Goal: Transaction & Acquisition: Purchase product/service

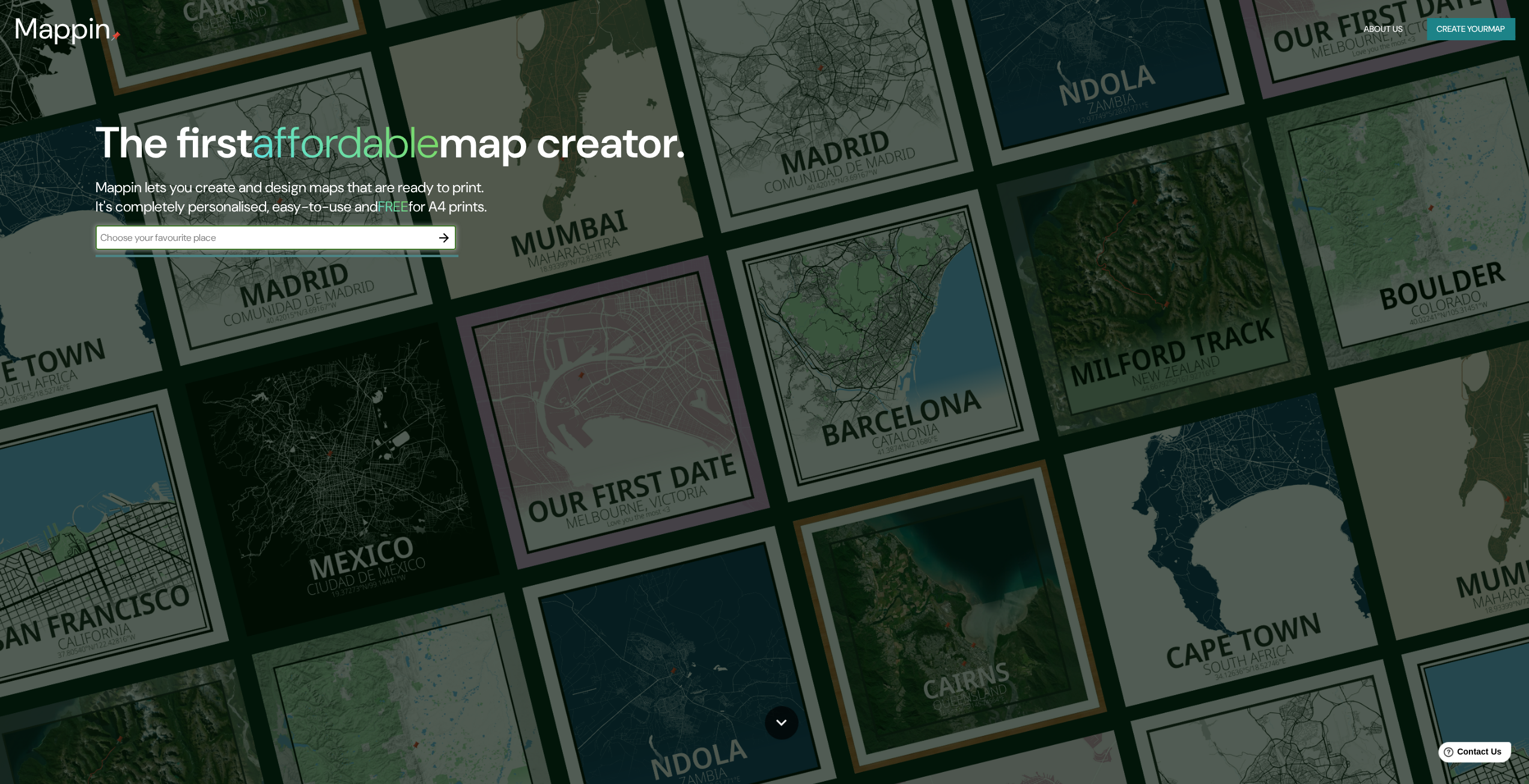
click at [361, 243] on input "text" at bounding box center [263, 238] width 336 height 14
type input "puhoi [GEOGRAPHIC_DATA]"
click at [449, 236] on icon "button" at bounding box center [444, 238] width 15 height 15
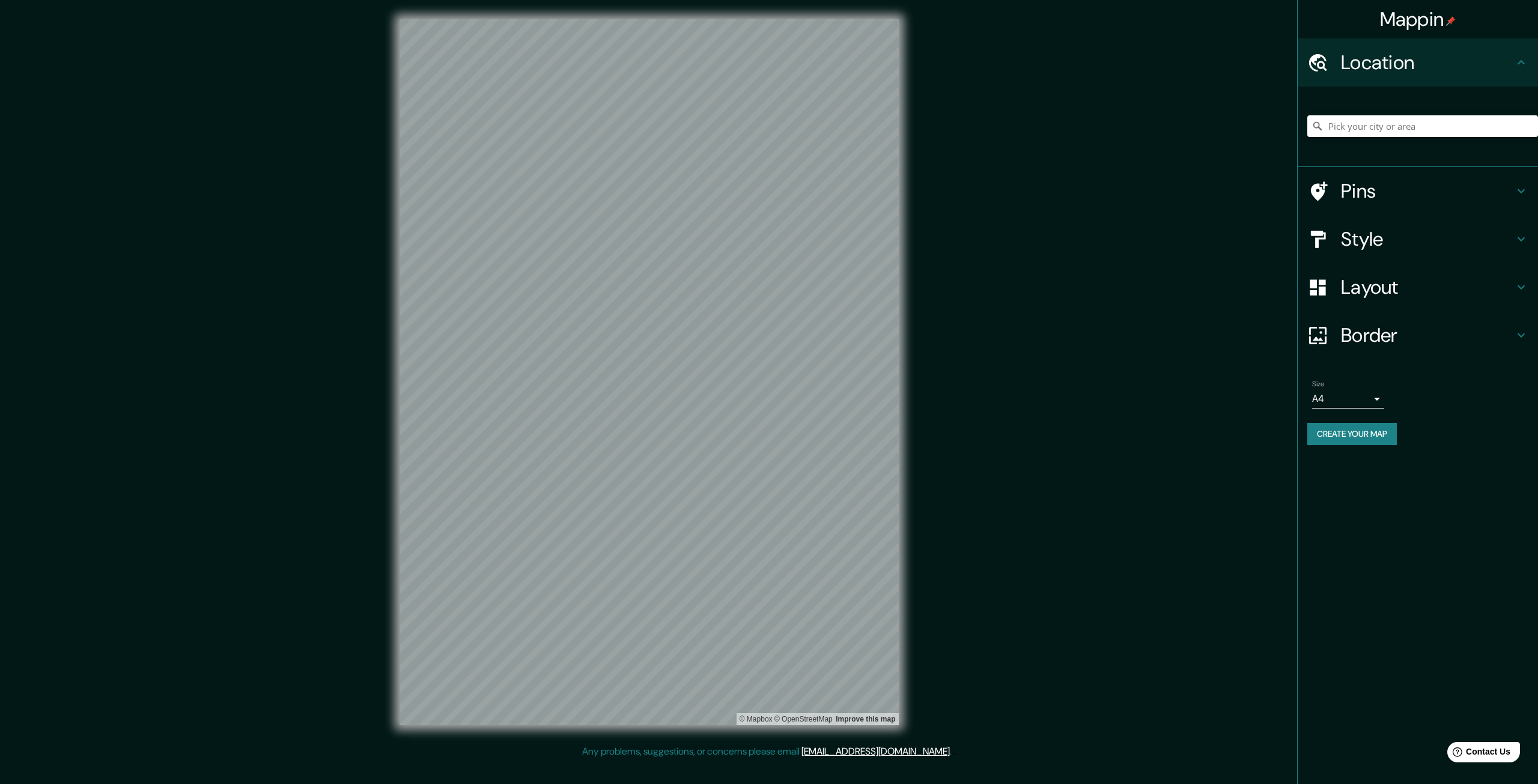
click at [1484, 190] on h4 "Pins" at bounding box center [1427, 191] width 173 height 24
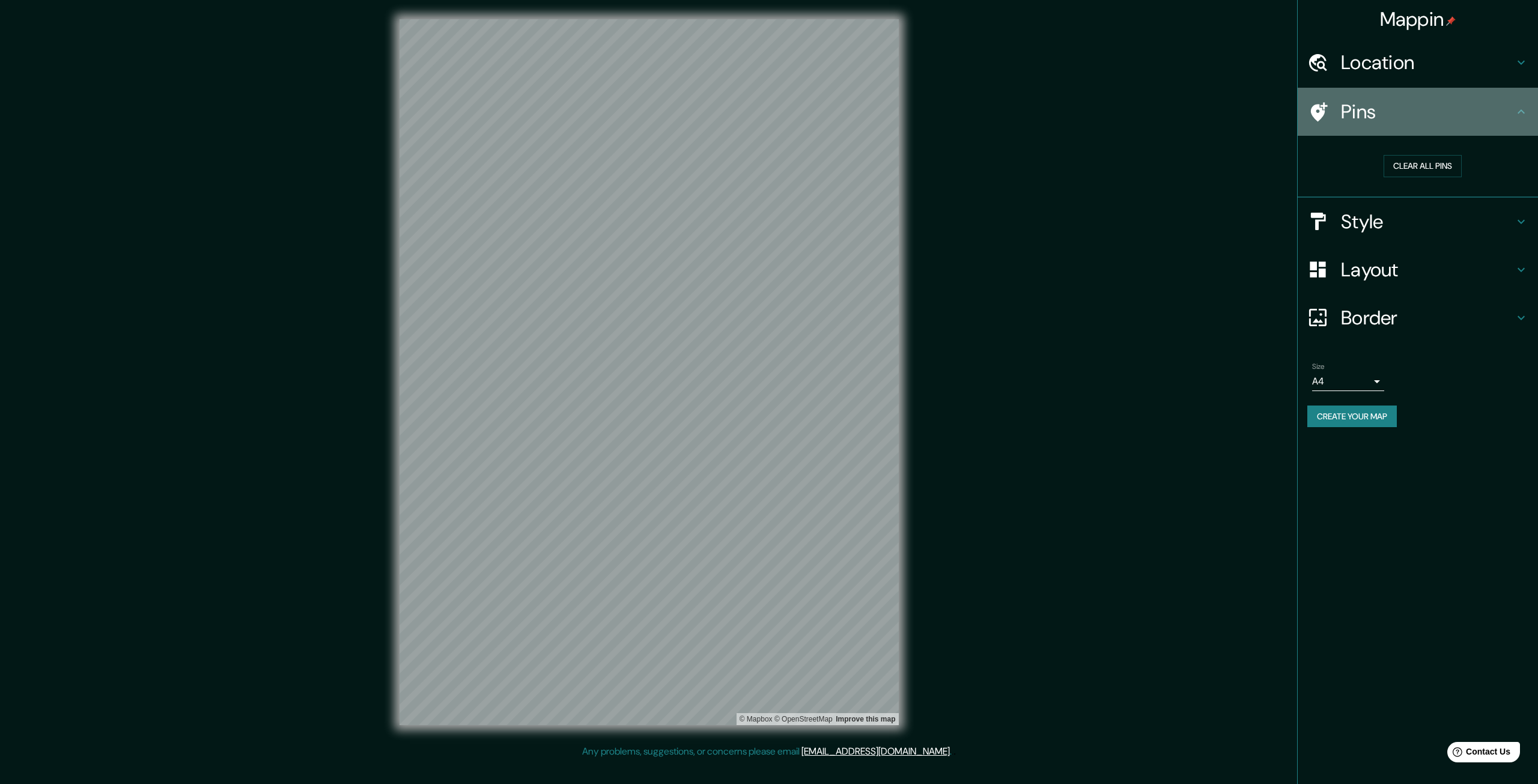
click at [1491, 118] on h4 "Pins" at bounding box center [1427, 112] width 173 height 24
click at [1455, 219] on h4 "Style" at bounding box center [1427, 222] width 173 height 24
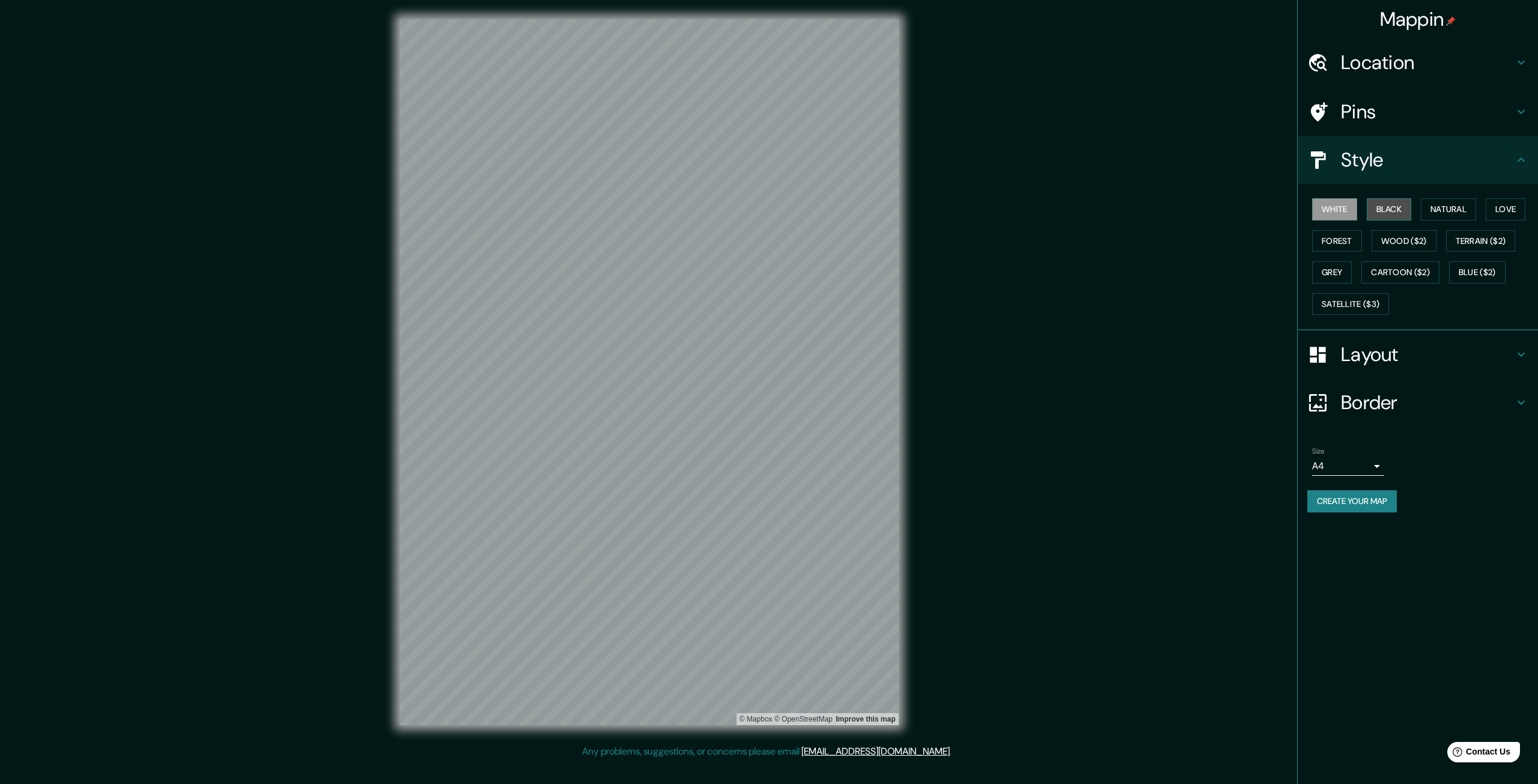
click at [1412, 203] on button "Black" at bounding box center [1389, 209] width 45 height 22
click at [1429, 207] on button "Natural" at bounding box center [1448, 209] width 55 height 22
click at [1495, 217] on button "Love" at bounding box center [1506, 209] width 39 height 22
click at [1338, 241] on button "Forest" at bounding box center [1337, 241] width 50 height 22
click at [1418, 241] on button "Wood ($2)" at bounding box center [1404, 241] width 65 height 22
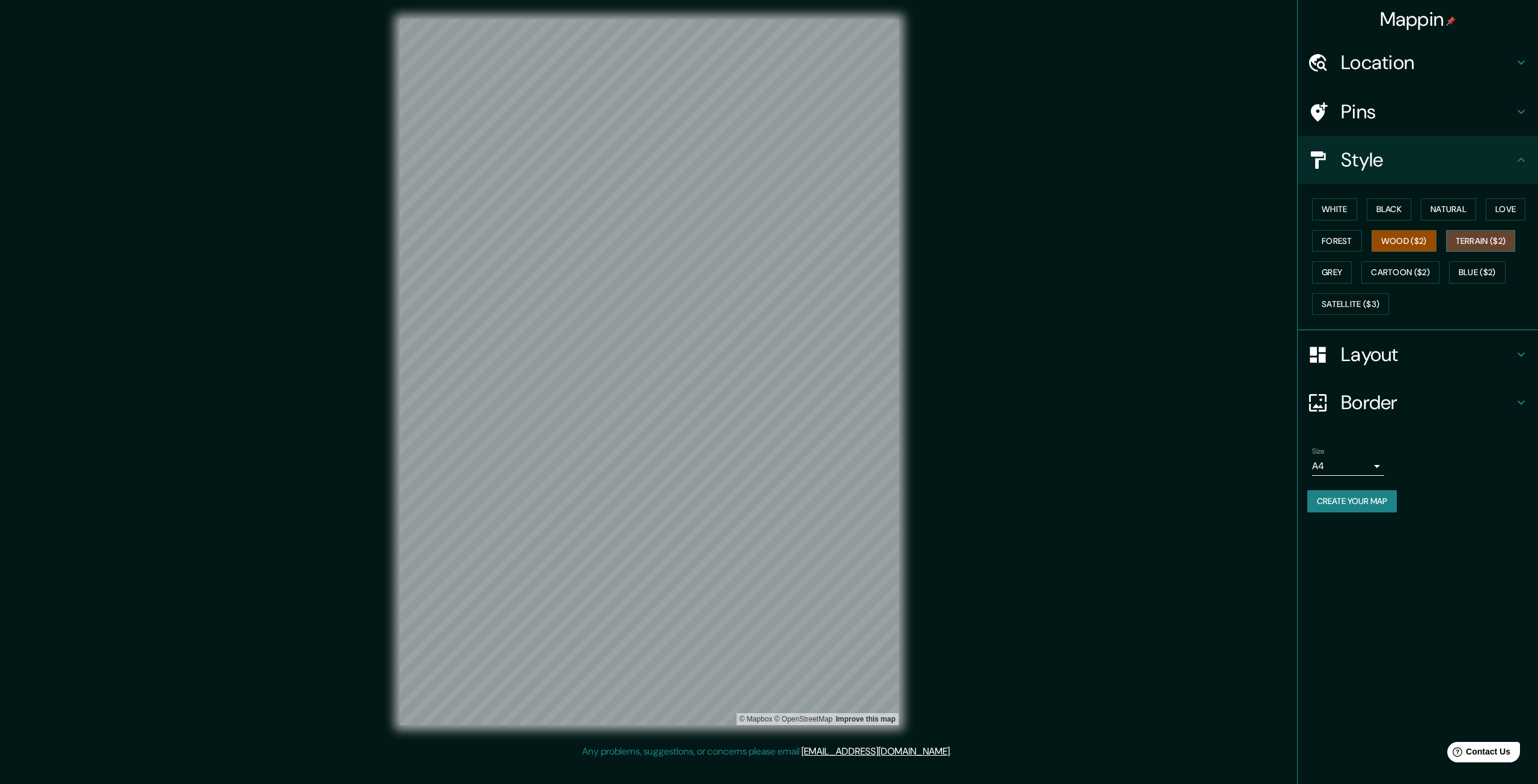
click at [1494, 246] on button "Terrain ($2)" at bounding box center [1481, 241] width 70 height 22
click at [1317, 272] on button "Grey" at bounding box center [1332, 272] width 39 height 22
click at [1381, 272] on button "Cartoon ($2)" at bounding box center [1400, 272] width 78 height 22
click at [1474, 272] on button "Blue ($2)" at bounding box center [1477, 272] width 57 height 22
click at [1359, 311] on button "Satellite ($3)" at bounding box center [1351, 304] width 77 height 22
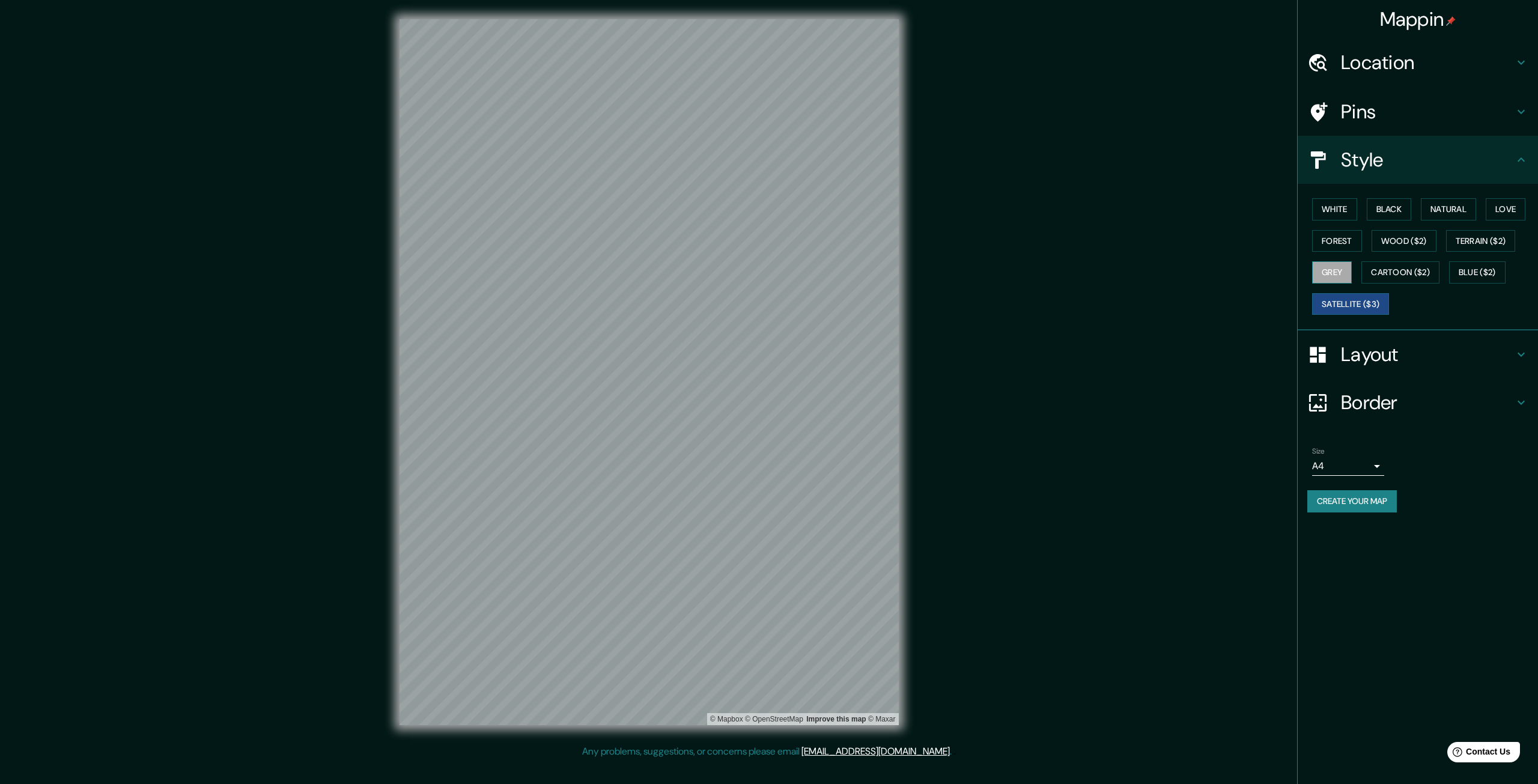
click at [1337, 272] on button "Grey" at bounding box center [1332, 272] width 39 height 22
click at [1407, 358] on h4 "Layout" at bounding box center [1427, 355] width 173 height 24
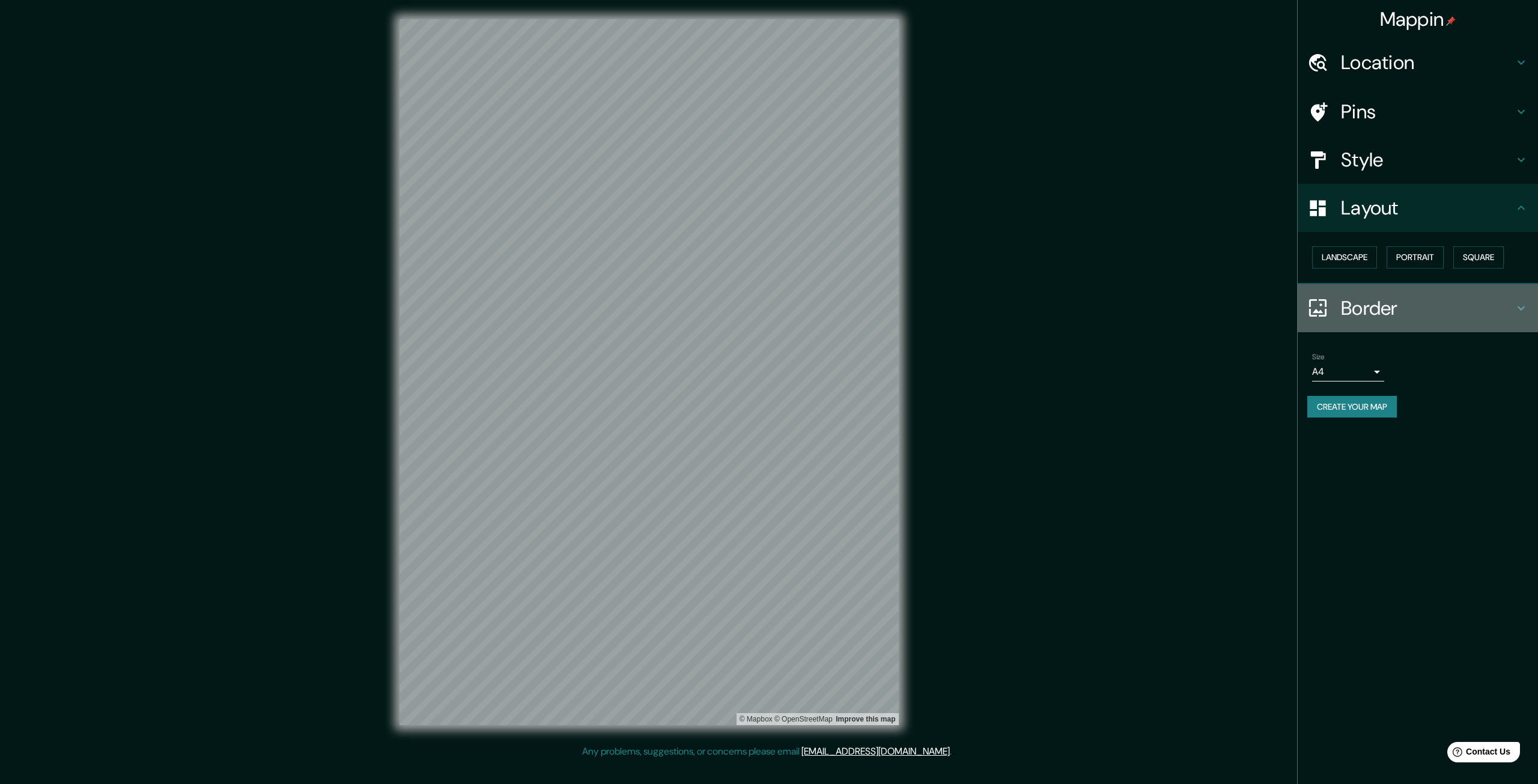
click at [1422, 308] on h4 "Border" at bounding box center [1427, 308] width 173 height 24
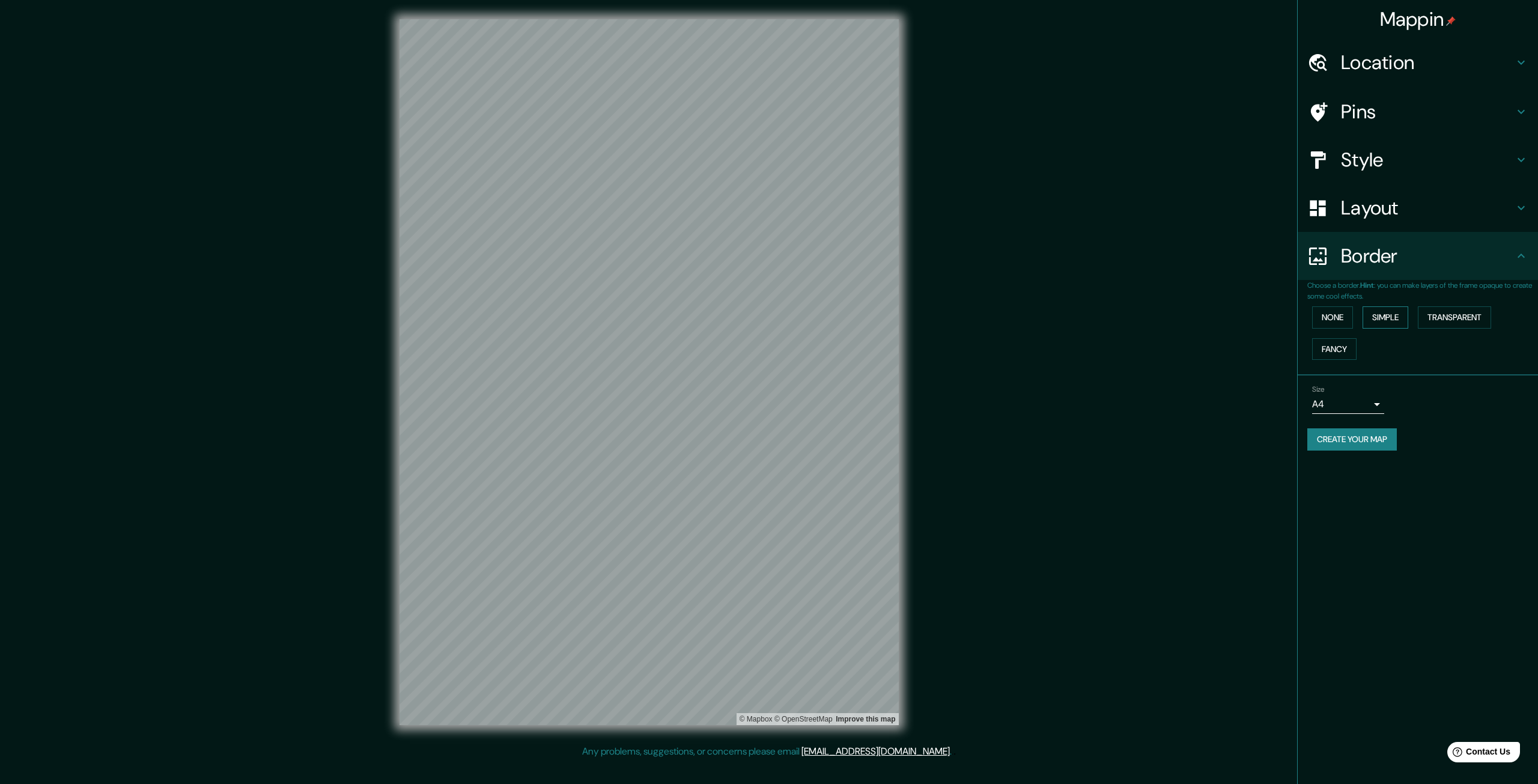
click at [1398, 318] on button "Simple" at bounding box center [1385, 317] width 46 height 22
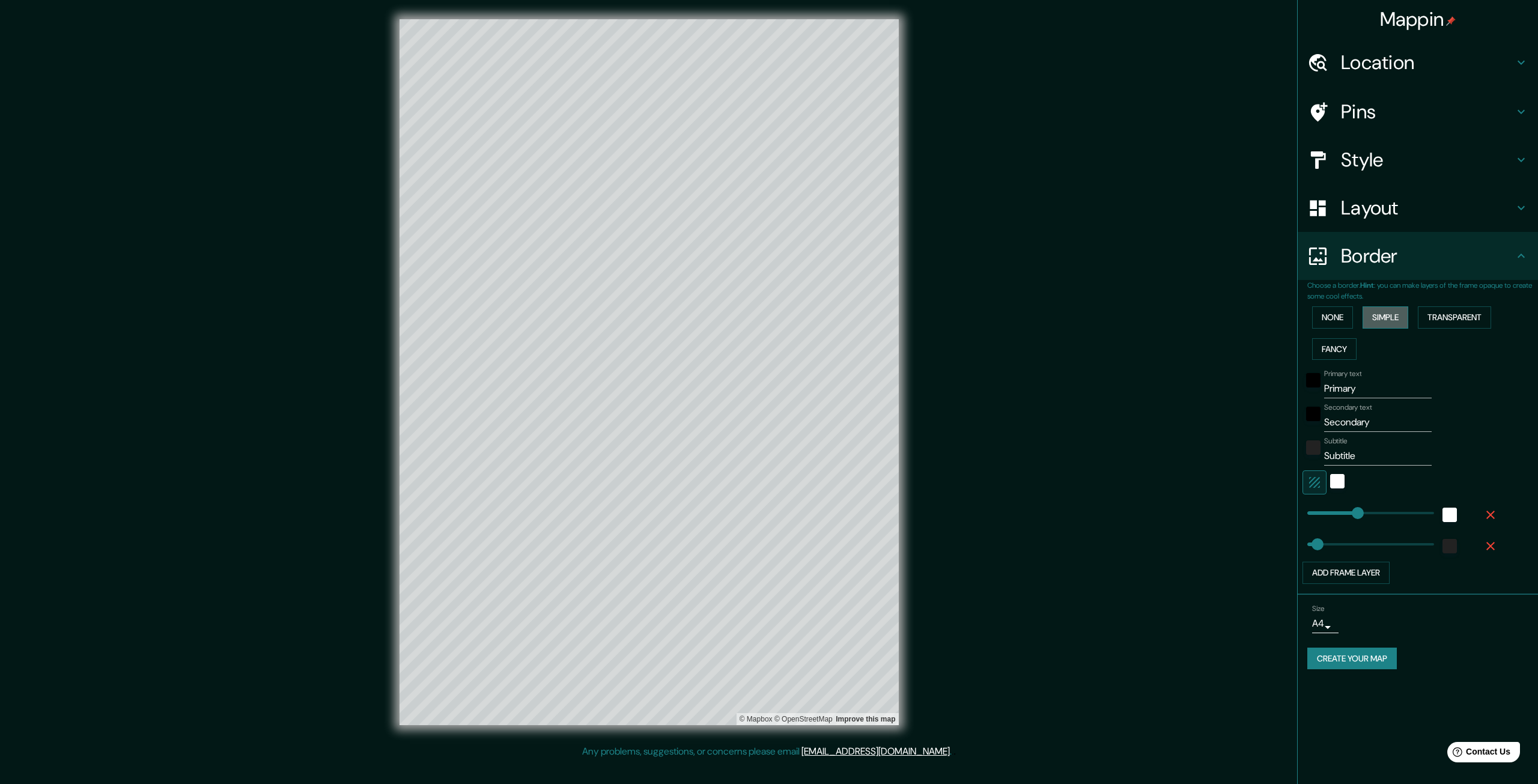
click at [1396, 319] on button "Simple" at bounding box center [1385, 317] width 46 height 22
type input "332"
type input "66"
click at [1442, 317] on button "Transparent" at bounding box center [1454, 317] width 73 height 22
click at [1335, 324] on button "None" at bounding box center [1333, 317] width 41 height 22
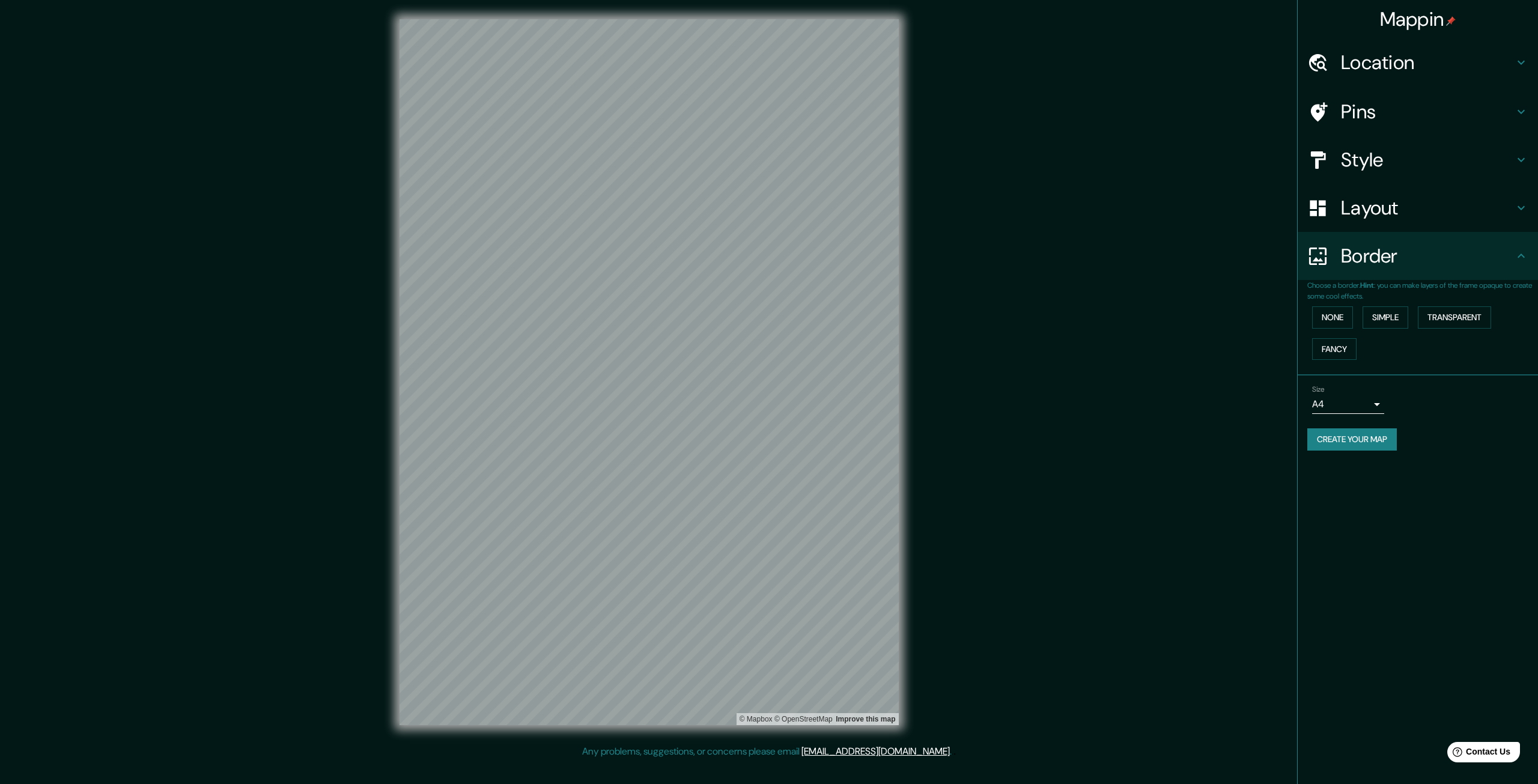
click at [1404, 227] on div "Layout" at bounding box center [1418, 208] width 240 height 48
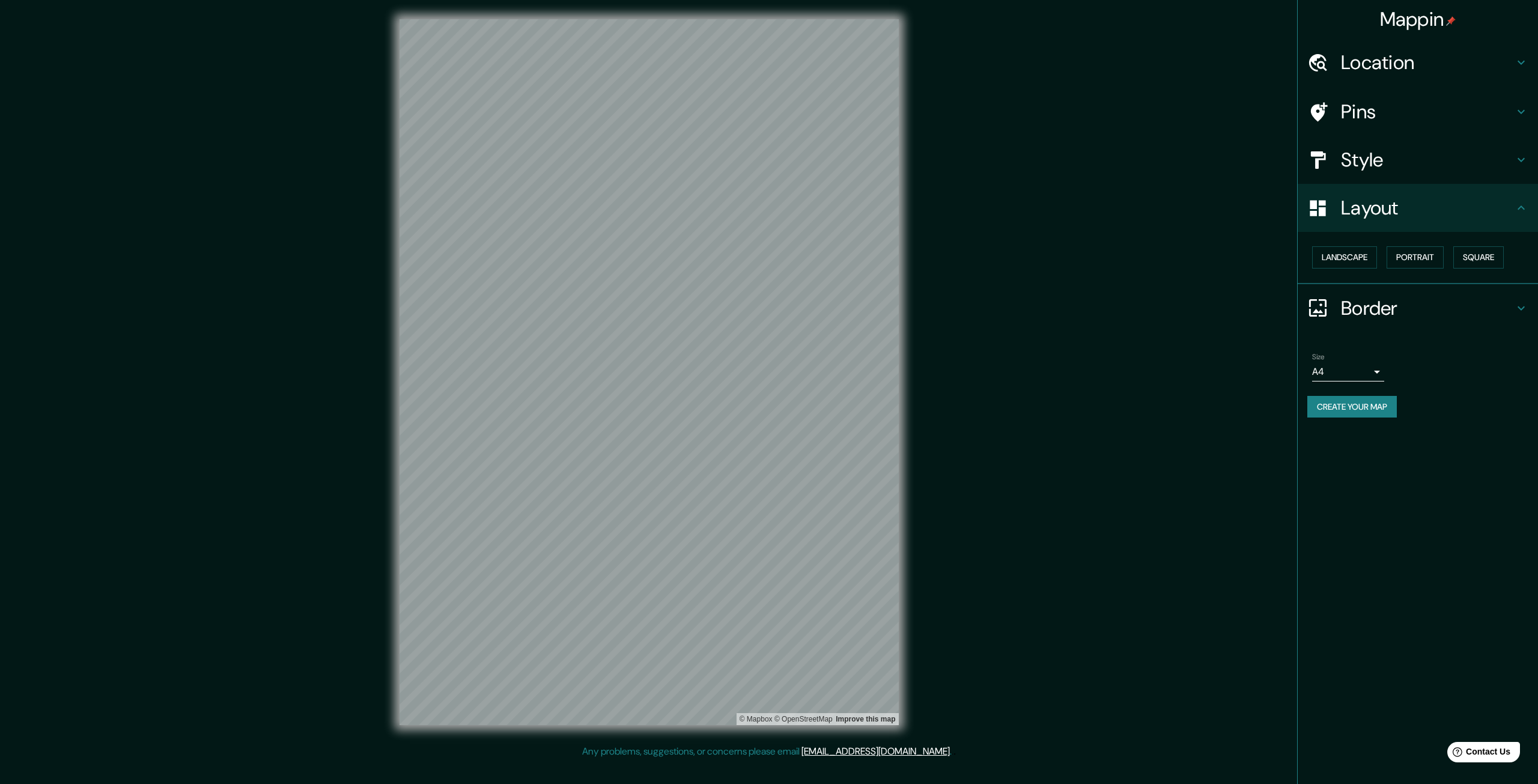
click at [1419, 169] on h4 "Style" at bounding box center [1427, 160] width 173 height 24
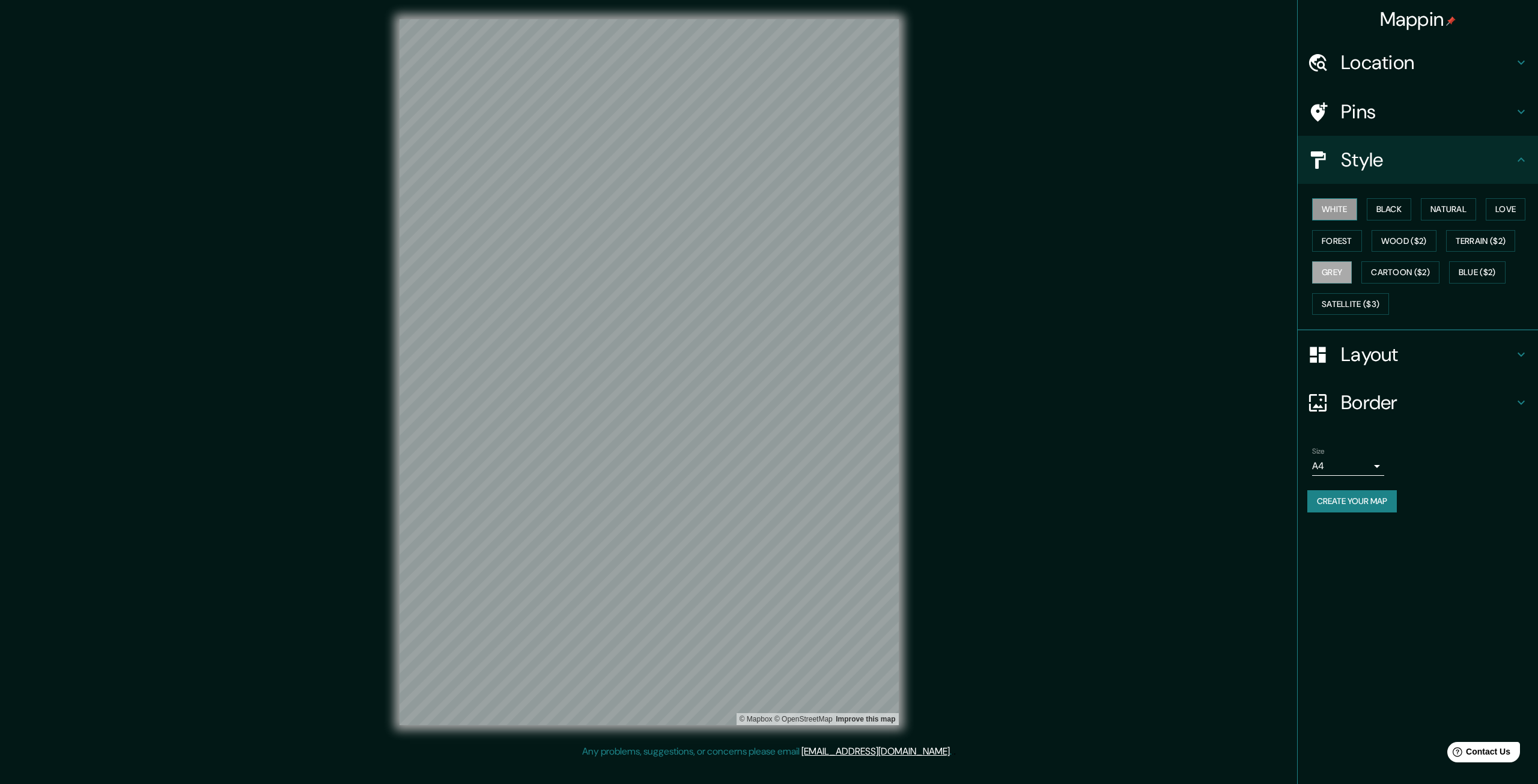
click at [1331, 212] on button "White" at bounding box center [1335, 209] width 45 height 22
click at [1399, 212] on button "Black" at bounding box center [1389, 209] width 45 height 22
click at [1459, 212] on button "Natural" at bounding box center [1448, 209] width 55 height 22
click at [1465, 63] on h4 "Location" at bounding box center [1427, 62] width 173 height 24
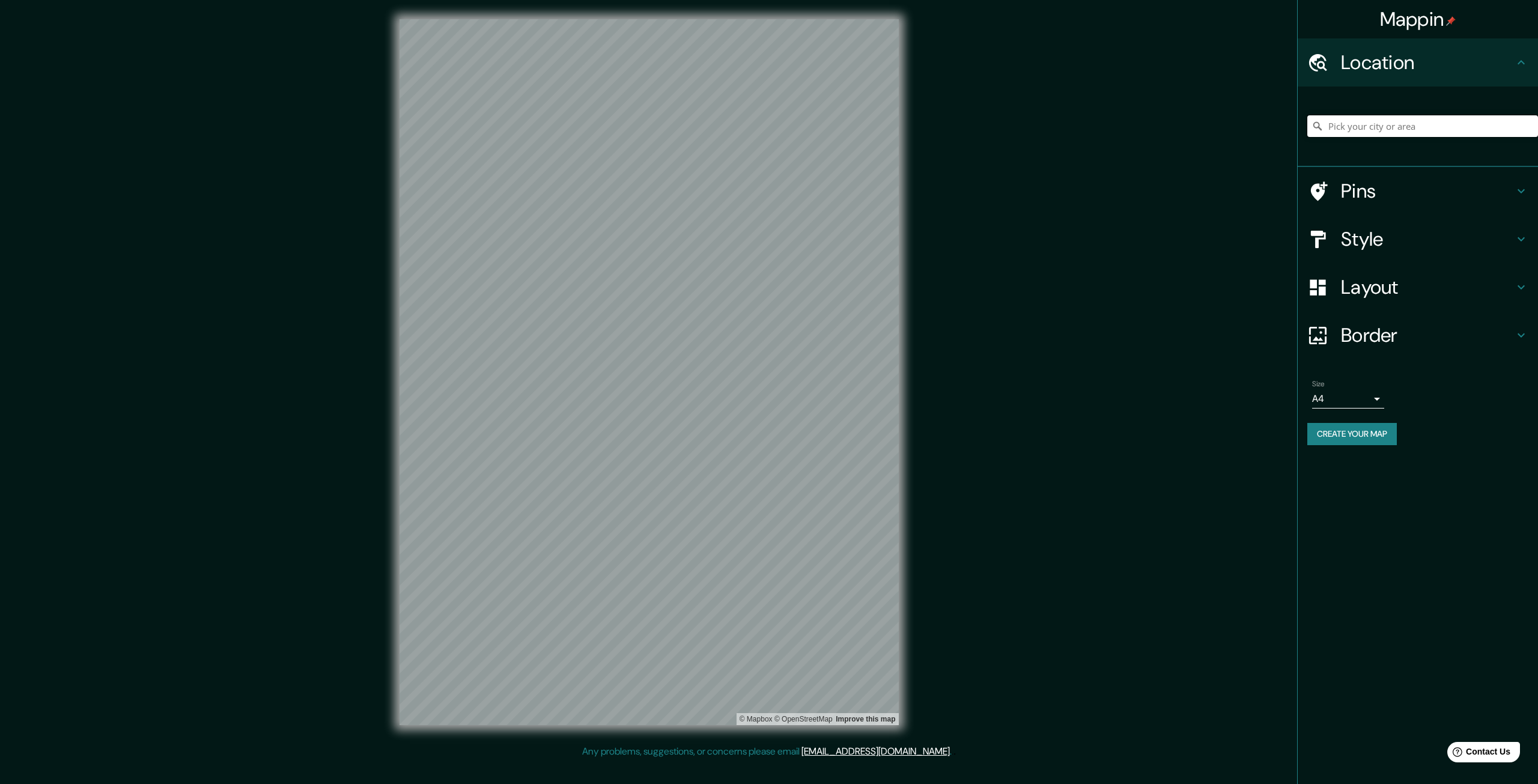
drag, startPoint x: 1436, startPoint y: 125, endPoint x: 1326, endPoint y: 123, distance: 110.0
click at [1326, 123] on input "Pick your city or area" at bounding box center [1422, 126] width 231 height 22
click at [1133, 198] on div "Mappin Location Pins Style Layout Border Choose a border. Hint : you can make l…" at bounding box center [769, 382] width 1538 height 764
click at [1420, 139] on div at bounding box center [1422, 126] width 231 height 60
click at [1422, 132] on input "Pick your city or area" at bounding box center [1422, 126] width 231 height 22
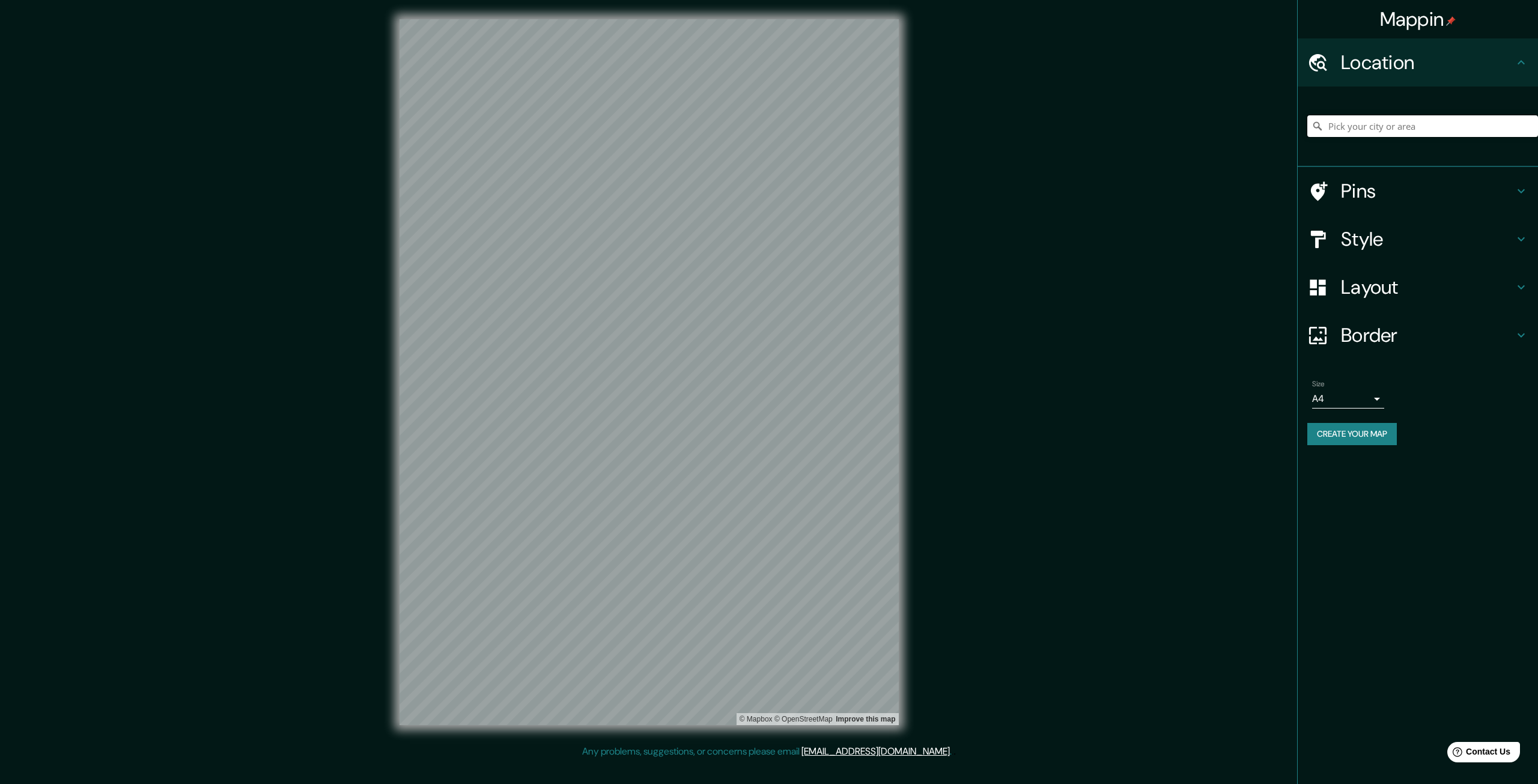
paste input "[GEOGRAPHIC_DATA]"
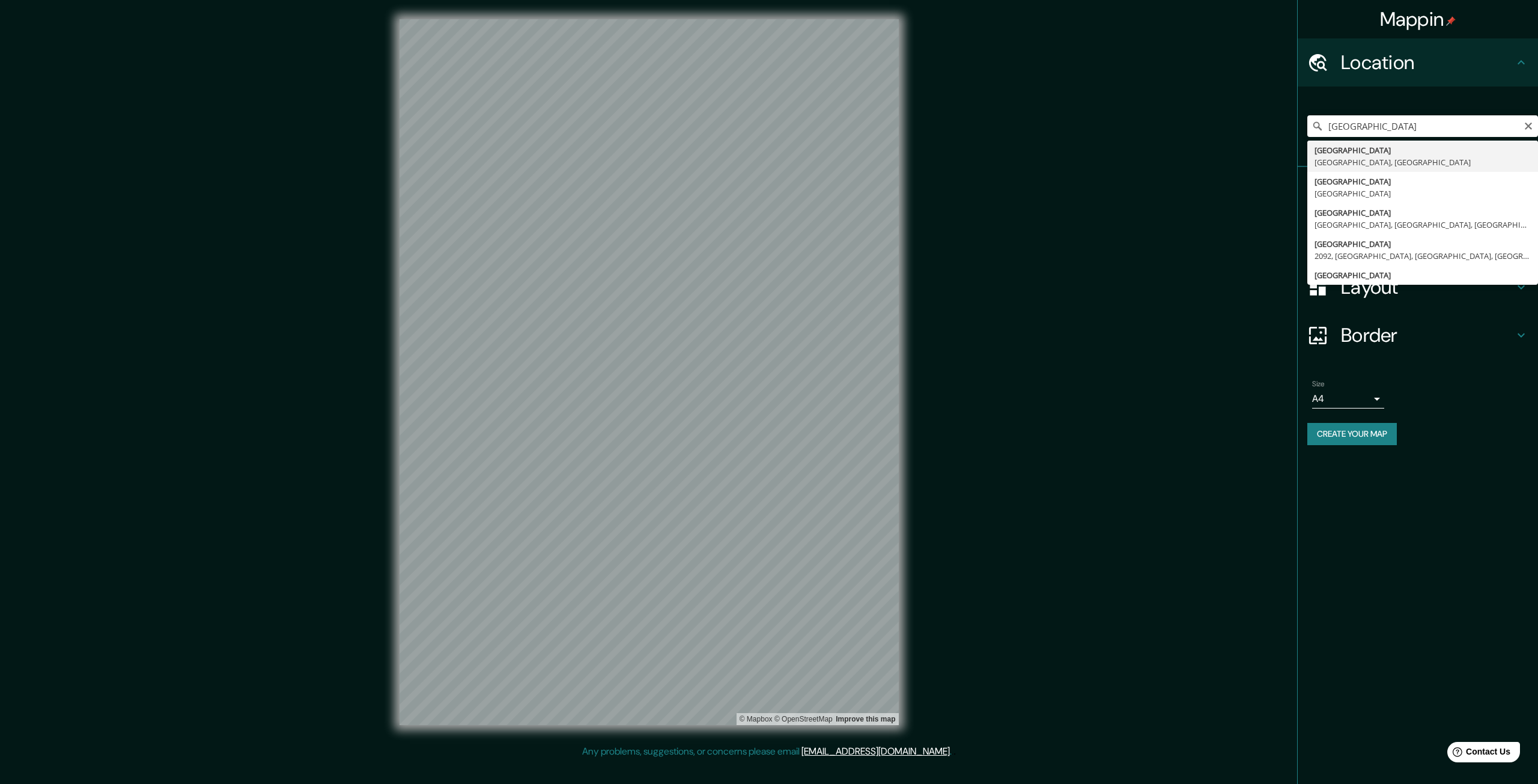
type input "[GEOGRAPHIC_DATA], [GEOGRAPHIC_DATA], [GEOGRAPHIC_DATA]"
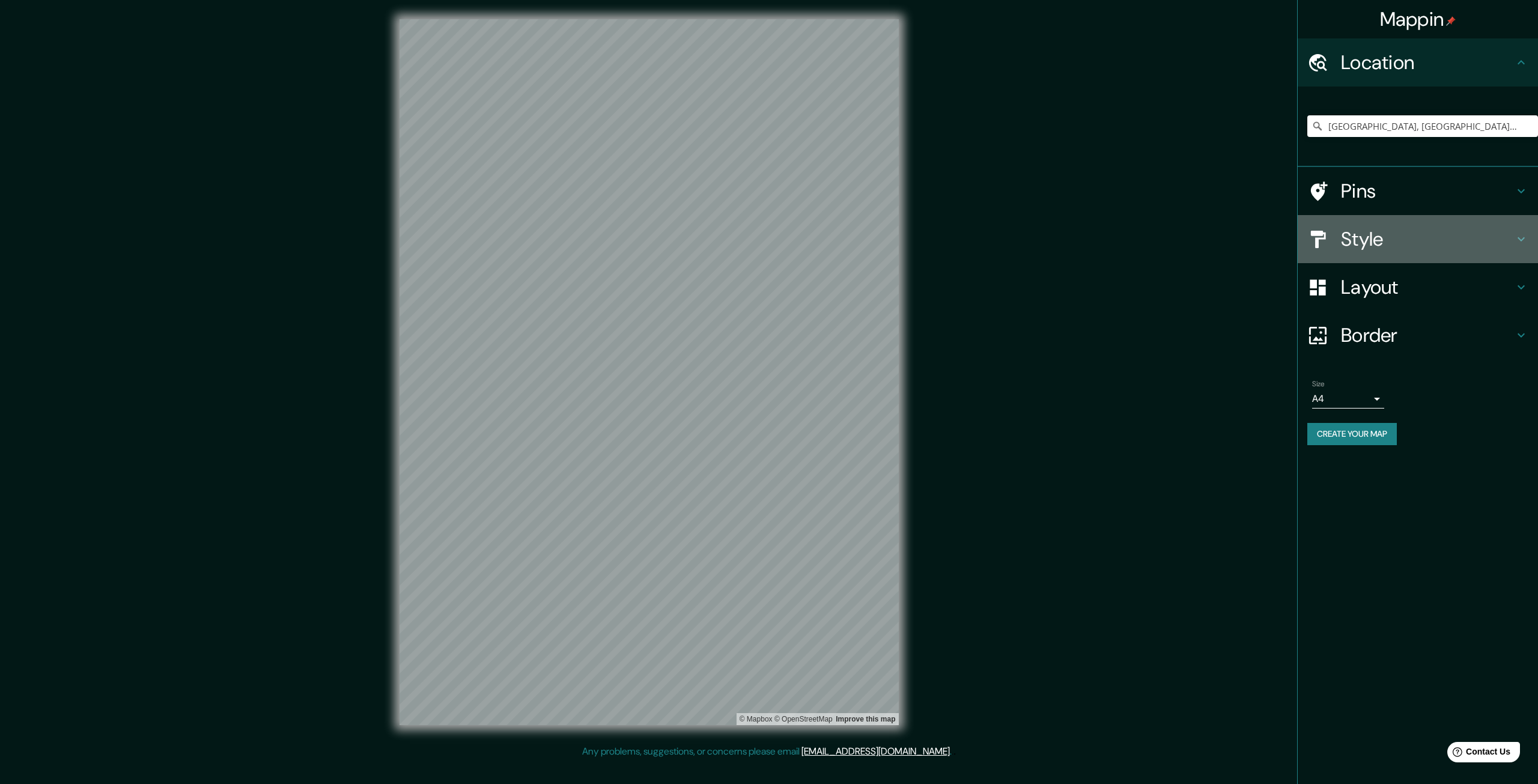
click at [1412, 247] on h4 "Style" at bounding box center [1427, 239] width 173 height 24
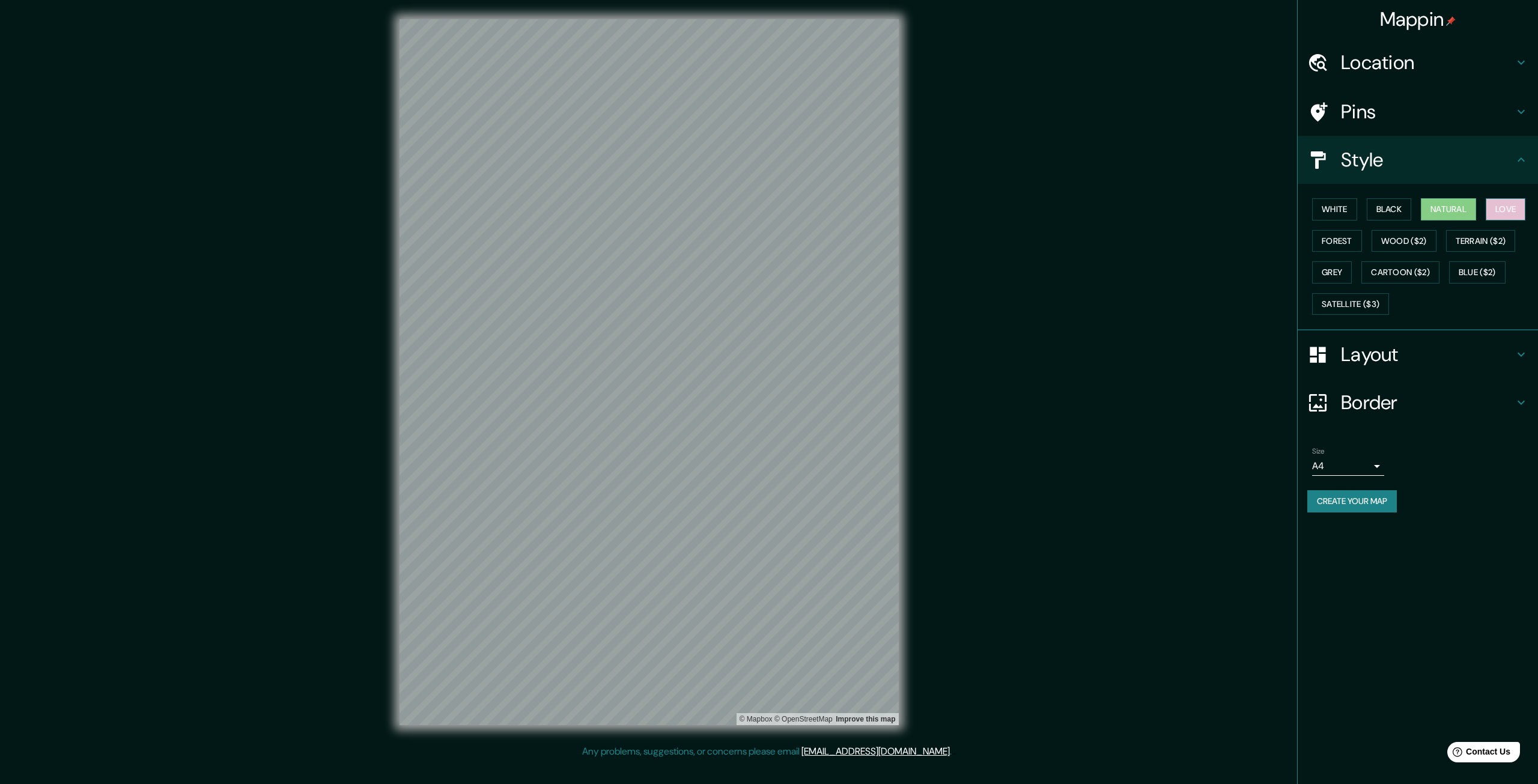
click at [1497, 208] on button "Love" at bounding box center [1506, 209] width 39 height 22
click at [1326, 243] on button "Forest" at bounding box center [1337, 241] width 50 height 22
click at [1403, 242] on button "Wood ($2)" at bounding box center [1404, 241] width 65 height 22
click at [1454, 241] on button "Terrain ($2)" at bounding box center [1481, 241] width 70 height 22
click at [1333, 267] on button "Grey" at bounding box center [1332, 272] width 39 height 22
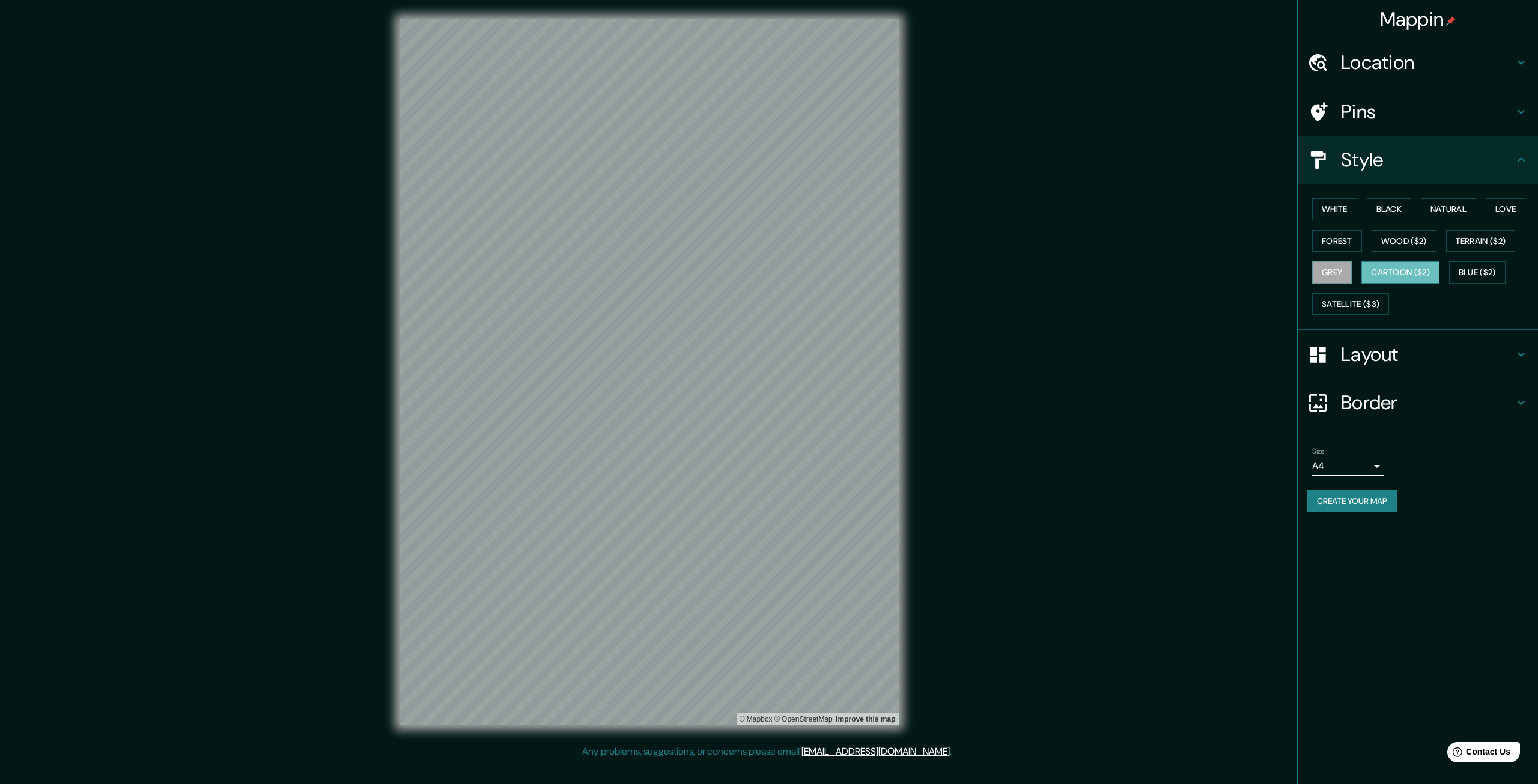
click at [1379, 269] on button "Cartoon ($2)" at bounding box center [1400, 272] width 78 height 22
click at [1470, 268] on button "Blue ($2)" at bounding box center [1477, 272] width 57 height 22
click at [1347, 302] on button "Satellite ($3)" at bounding box center [1351, 304] width 77 height 22
click at [1332, 264] on button "Grey" at bounding box center [1332, 272] width 39 height 22
click at [1338, 241] on button "Forest" at bounding box center [1337, 241] width 50 height 22
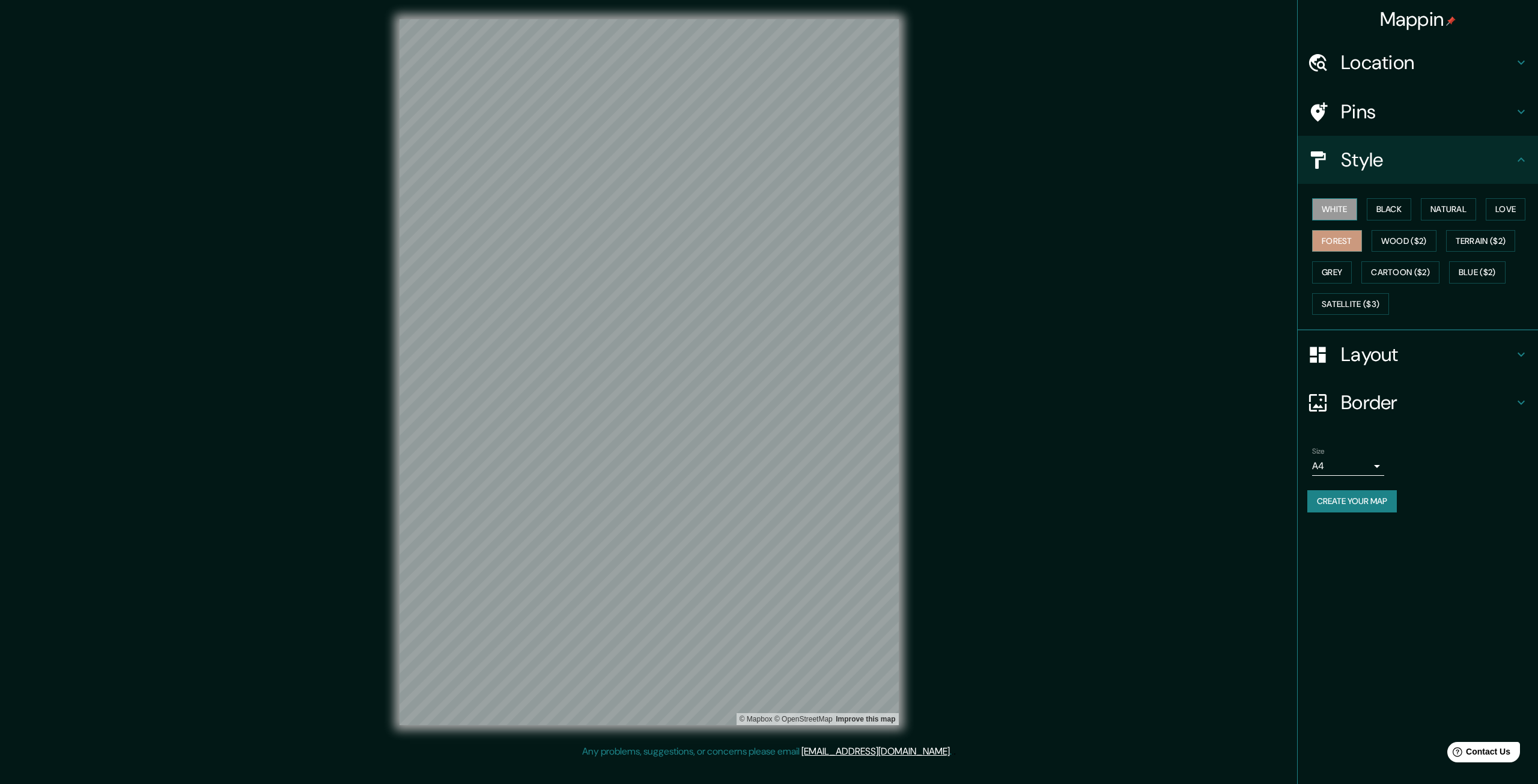
click at [1335, 210] on button "White" at bounding box center [1335, 209] width 45 height 22
click at [1383, 211] on button "Black" at bounding box center [1389, 209] width 45 height 22
click at [1429, 211] on button "Natural" at bounding box center [1448, 209] width 55 height 22
click at [1360, 236] on button "Forest" at bounding box center [1337, 241] width 50 height 22
click at [1386, 241] on button "Wood ($2)" at bounding box center [1404, 241] width 65 height 22
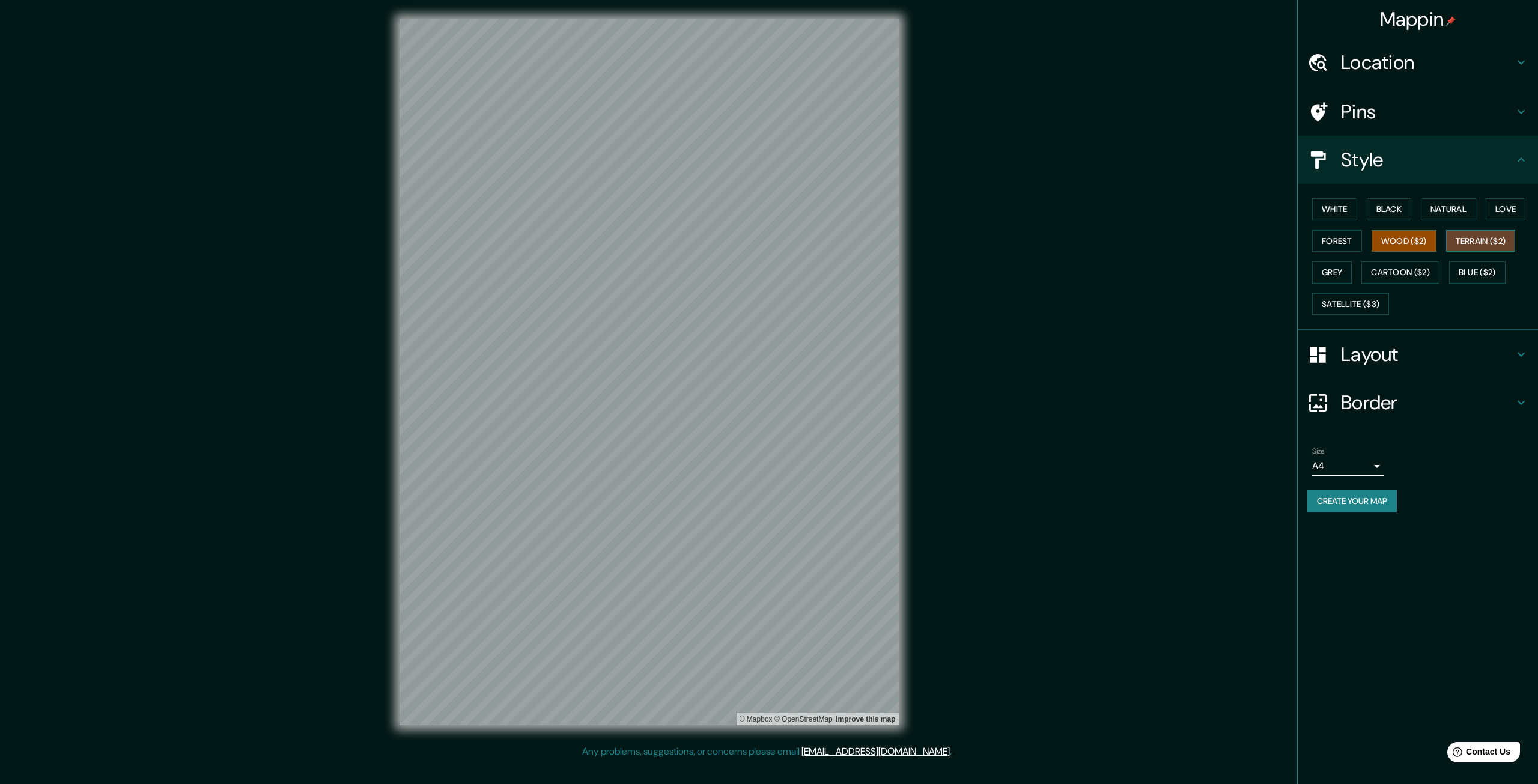
click at [1499, 242] on button "Terrain ($2)" at bounding box center [1481, 241] width 70 height 22
click at [1338, 267] on button "Grey" at bounding box center [1332, 272] width 39 height 22
click at [1408, 277] on button "Cartoon ($2)" at bounding box center [1400, 272] width 78 height 22
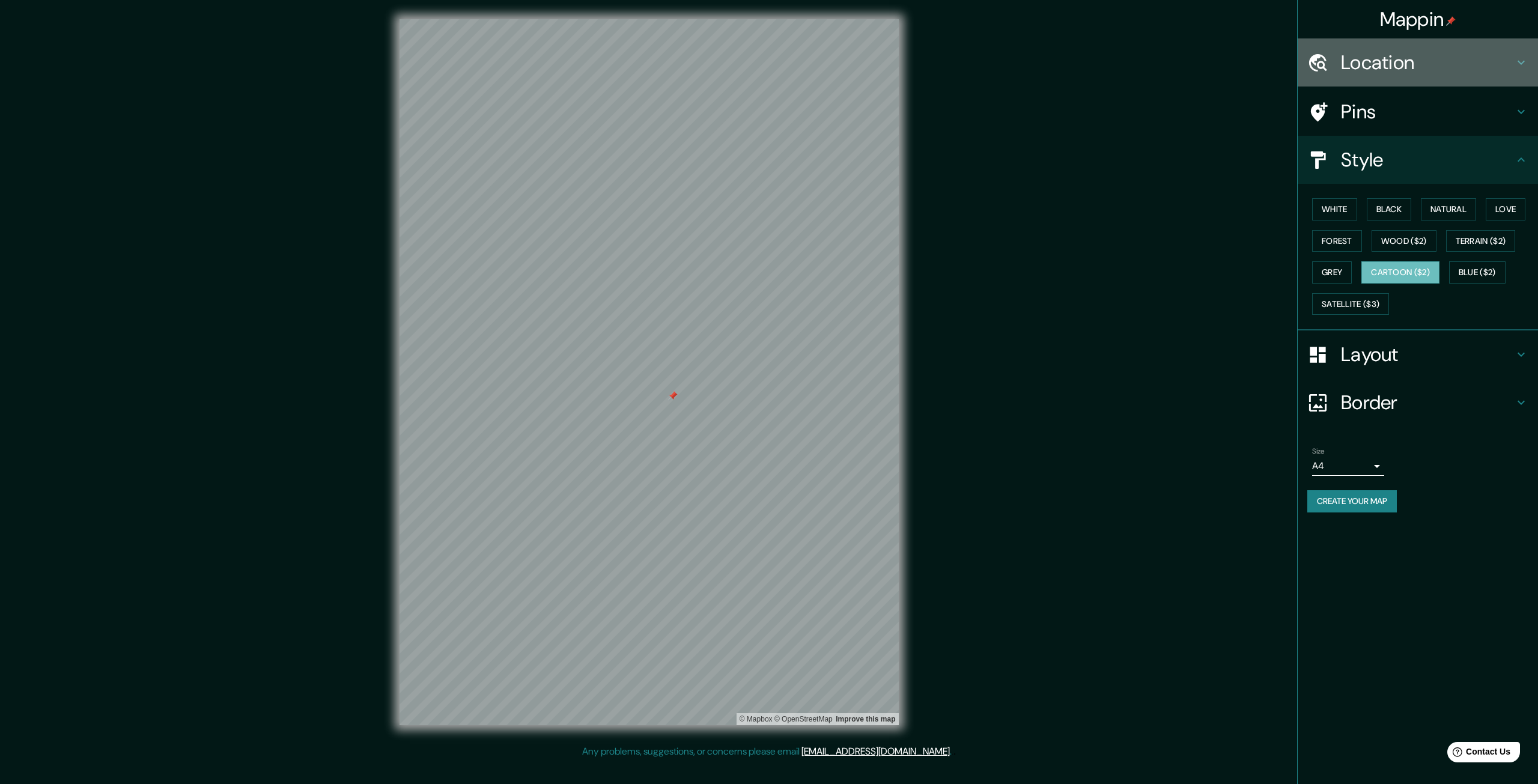
click at [1460, 67] on h4 "Location" at bounding box center [1427, 62] width 173 height 24
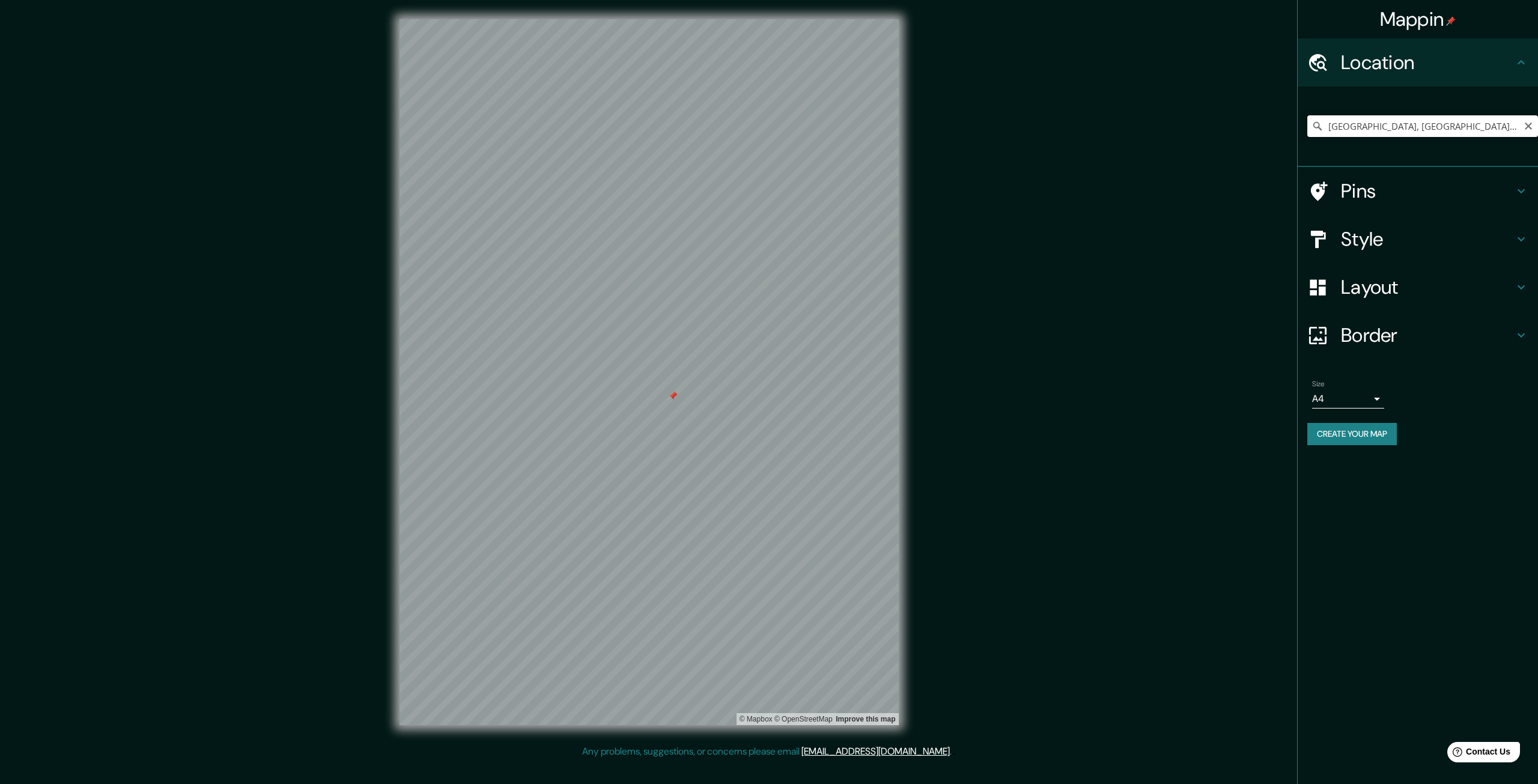
drag, startPoint x: 1330, startPoint y: 123, endPoint x: 1483, endPoint y: 126, distance: 153.0
click at [1483, 126] on input "[GEOGRAPHIC_DATA], [GEOGRAPHIC_DATA], [GEOGRAPHIC_DATA]" at bounding box center [1422, 126] width 231 height 22
